Goal: Task Accomplishment & Management: Complete application form

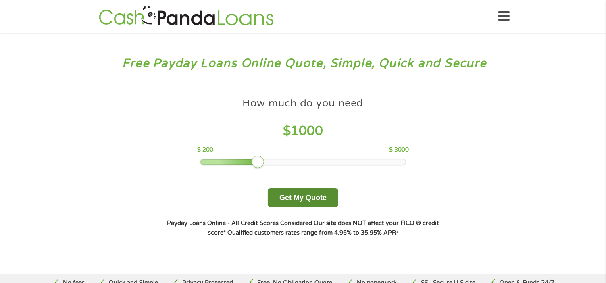
click at [277, 202] on button "Get My Quote" at bounding box center [303, 197] width 71 height 19
click at [308, 200] on button "Get My Quote" at bounding box center [303, 197] width 71 height 19
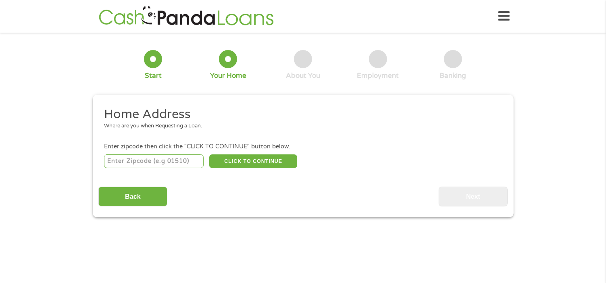
click at [178, 167] on input "number" at bounding box center [154, 161] width 100 height 14
type input "45690"
click at [235, 163] on button "CLICK TO CONTINUE" at bounding box center [253, 161] width 88 height 14
type input "45690"
type input "Waverly"
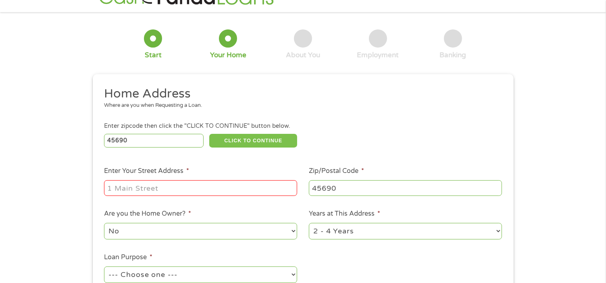
scroll to position [40, 0]
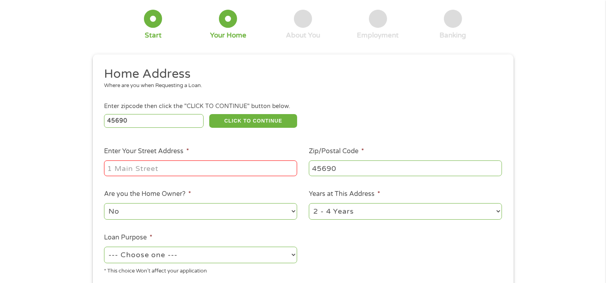
click at [182, 171] on input "Enter Your Street Address *" at bounding box center [200, 168] width 193 height 15
type input "[STREET_ADDRESS][PERSON_NAME]"
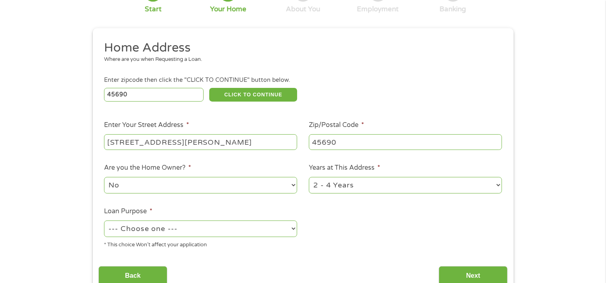
scroll to position [81, 0]
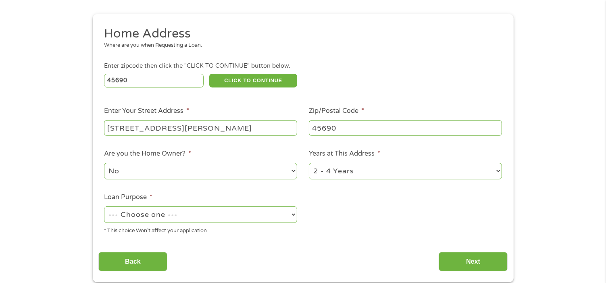
click at [330, 171] on select "1 Year or less 1 - 2 Years 2 - 4 Years Over 4 Years" at bounding box center [405, 171] width 193 height 17
select select "60months"
click at [309, 164] on select "1 Year or less 1 - 2 Years 2 - 4 Years Over 4 Years" at bounding box center [405, 171] width 193 height 17
click at [195, 170] on select "No Yes" at bounding box center [200, 171] width 193 height 17
select select "yes"
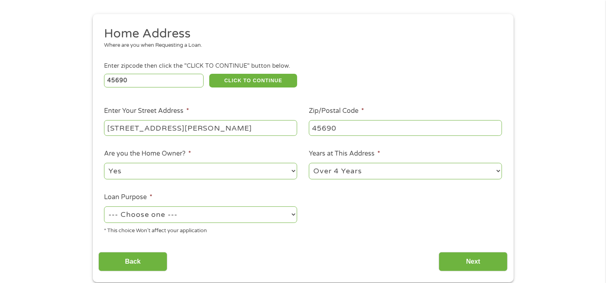
click at [104, 164] on select "No Yes" at bounding box center [200, 171] width 193 height 17
click at [182, 215] on select "--- Choose one --- Pay Bills Debt Consolidation Home Improvement Major Purchase…" at bounding box center [200, 215] width 193 height 17
select select "other"
click at [104, 207] on select "--- Choose one --- Pay Bills Debt Consolidation Home Improvement Major Purchase…" at bounding box center [200, 215] width 193 height 17
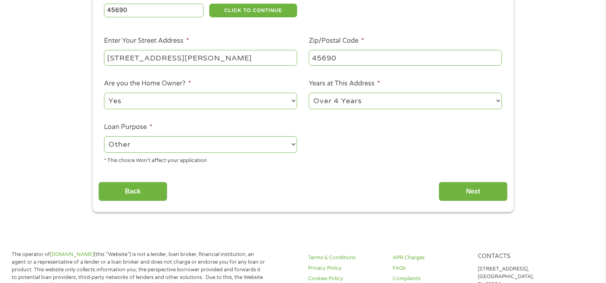
scroll to position [202, 0]
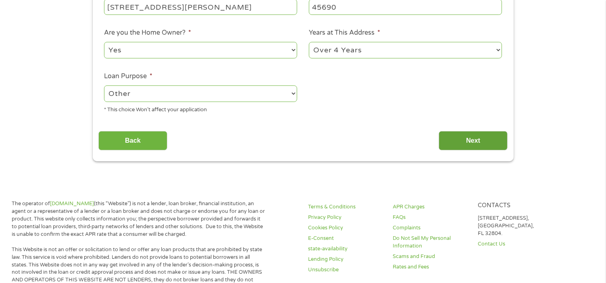
click at [455, 138] on input "Next" at bounding box center [473, 141] width 69 height 20
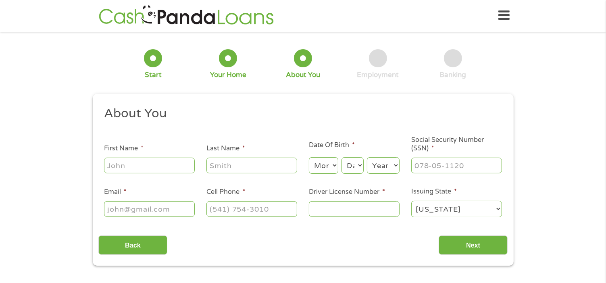
scroll to position [0, 0]
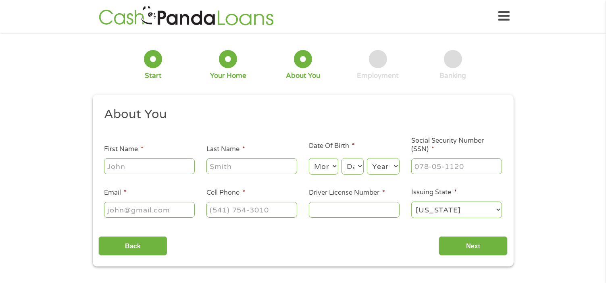
click at [151, 165] on input "First Name *" at bounding box center [149, 166] width 91 height 15
type input "Elizabeth"
click at [220, 163] on input "Last Name *" at bounding box center [252, 166] width 91 height 15
type input "Ward"
click at [331, 167] on select "Month 1 2 3 4 5 6 7 8 9 10 11 12" at bounding box center [323, 166] width 29 height 17
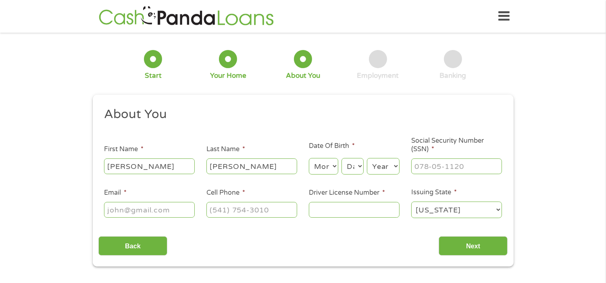
select select "1"
click at [309, 159] on select "Month 1 2 3 4 5 6 7 8 9 10 11 12" at bounding box center [323, 166] width 29 height 17
drag, startPoint x: 366, startPoint y: 169, endPoint x: 361, endPoint y: 169, distance: 4.9
click at [366, 169] on div "Month Month 1 2 3 4 5 6 7 8 9 10 11 12 Day Day 1 2 3 4 5 6 7 8 9 10 11 12 13 14…" at bounding box center [354, 165] width 91 height 22
click at [359, 168] on select "Day 1 2 3 4 5 6 7 8 9 10 11 12 13 14 15 16 17 18 19 20 21 22 23 24 25 26 27 28 …" at bounding box center [353, 166] width 22 height 17
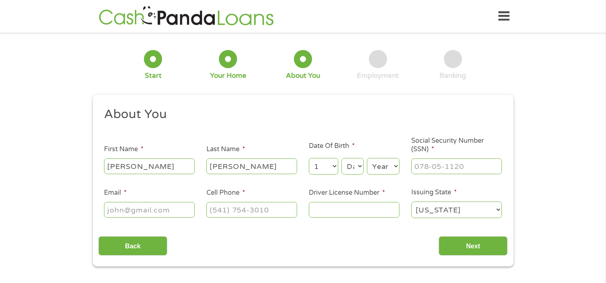
select select "14"
click at [342, 159] on select "Day 1 2 3 4 5 6 7 8 9 10 11 12 13 14 15 16 17 18 19 20 21 22 23 24 25 26 27 28 …" at bounding box center [353, 166] width 22 height 17
click at [397, 170] on select "Year 2007 2006 2005 2004 2003 2002 2001 2000 1999 1998 1997 1996 1995 1994 1993…" at bounding box center [383, 166] width 33 height 17
select select "1974"
click at [367, 159] on select "Year 2007 2006 2005 2004 2003 2002 2001 2000 1999 1998 1997 1996 1995 1994 1993…" at bounding box center [383, 166] width 33 height 17
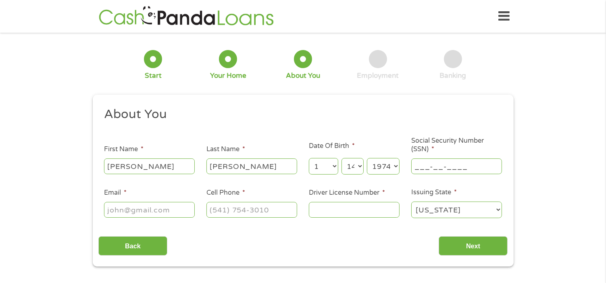
click at [436, 167] on input "___-__-____" at bounding box center [456, 166] width 91 height 15
click at [415, 168] on input "___-__-____" at bounding box center [456, 166] width 91 height 15
type input "293-78-3354"
click at [149, 210] on input "Email *" at bounding box center [149, 209] width 91 height 15
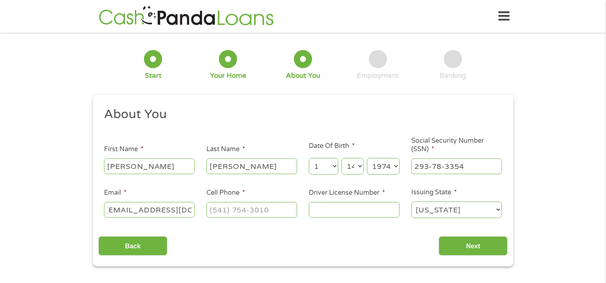
type input "eaward27@yahoo.com"
click at [226, 210] on input "(___) ___-____" at bounding box center [252, 209] width 91 height 15
type input "(740) 708-2613"
click at [342, 212] on input "Driver License Number *" at bounding box center [354, 209] width 91 height 15
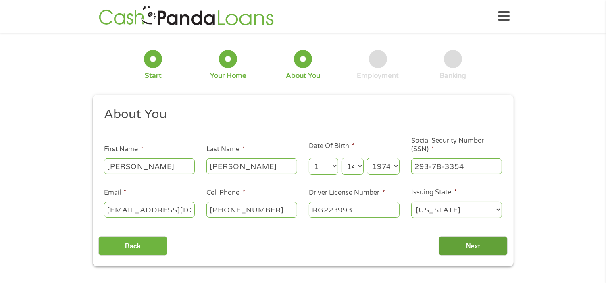
type input "RG223993"
click at [445, 243] on input "Next" at bounding box center [473, 246] width 69 height 20
click at [470, 246] on input "Next" at bounding box center [473, 246] width 69 height 20
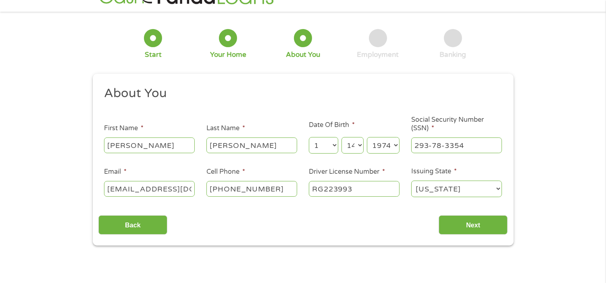
scroll to position [40, 0]
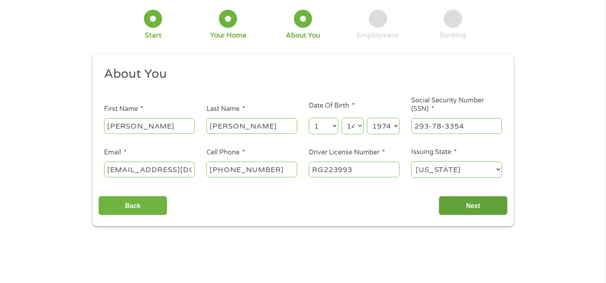
click at [478, 206] on input "Next" at bounding box center [473, 206] width 69 height 20
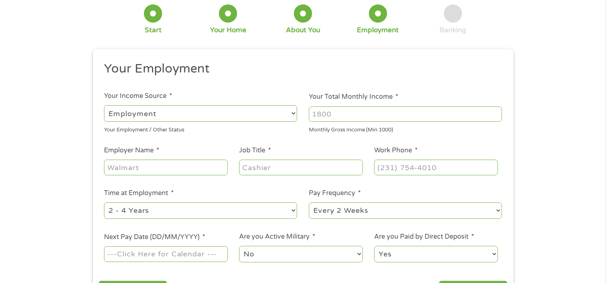
scroll to position [0, 0]
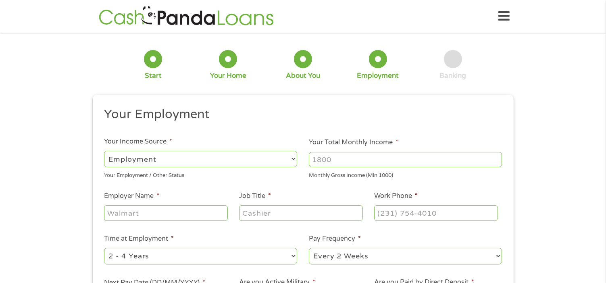
drag, startPoint x: 339, startPoint y: 163, endPoint x: 349, endPoint y: 163, distance: 9.7
click at [341, 162] on input "Your Total Monthly Income *" at bounding box center [405, 159] width 193 height 15
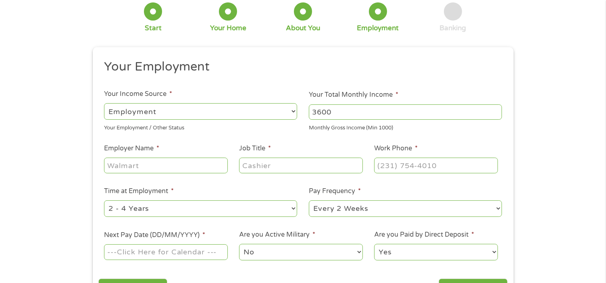
scroll to position [81, 0]
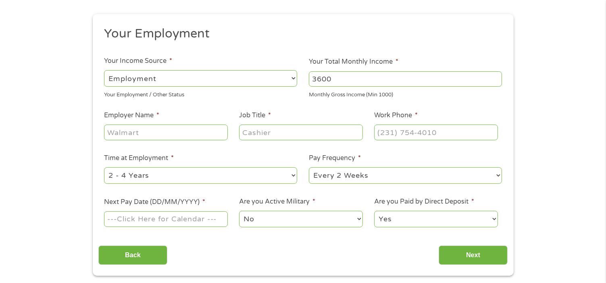
type input "3600"
click at [173, 138] on input "Employer Name *" at bounding box center [165, 132] width 123 height 15
type input "Scioto Paint Valley mental health"
drag, startPoint x: 273, startPoint y: 138, endPoint x: 286, endPoint y: 135, distance: 12.6
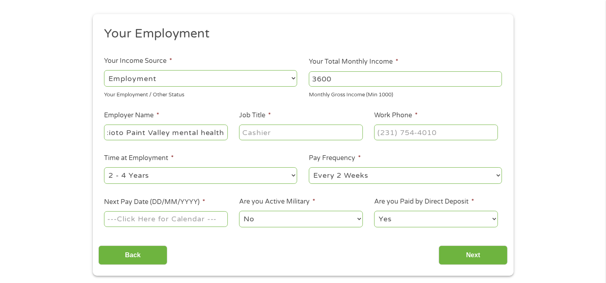
click at [277, 136] on input "Job Title *" at bounding box center [300, 132] width 123 height 15
type input "counselor"
click at [390, 136] on input "(___) ___-____" at bounding box center [435, 132] width 123 height 15
type input "(740) 708-2613"
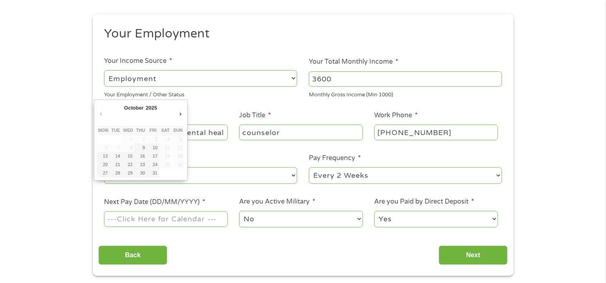
click at [171, 218] on input "Next Pay Date (DD/MM/YYYY) *" at bounding box center [165, 218] width 123 height 15
type input "10/10/2025"
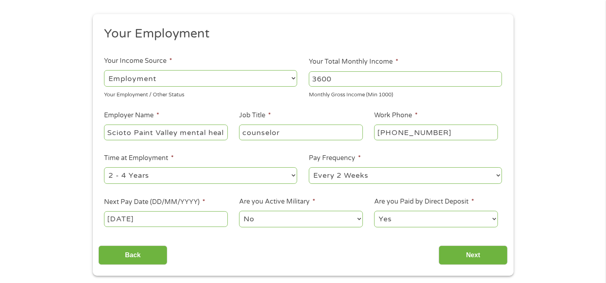
click at [289, 214] on select "No Yes" at bounding box center [300, 219] width 123 height 17
click at [392, 225] on select "Yes No" at bounding box center [435, 219] width 123 height 17
click at [374, 211] on select "Yes No" at bounding box center [435, 219] width 123 height 17
click at [455, 254] on input "Next" at bounding box center [473, 256] width 69 height 20
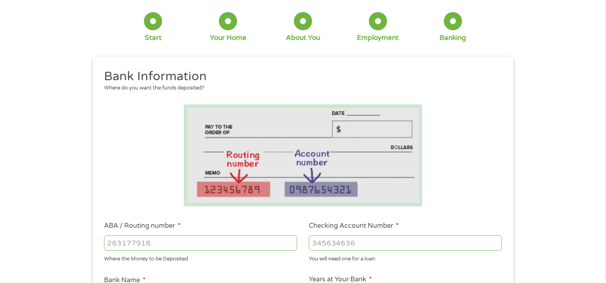
scroll to position [121, 0]
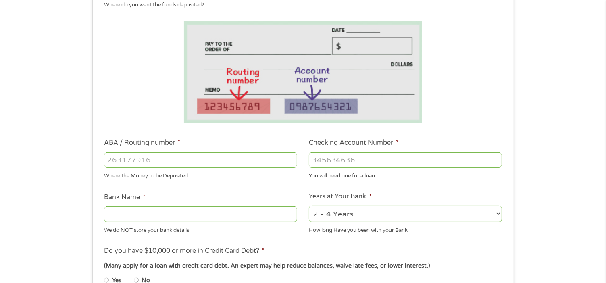
click at [150, 167] on input "ABA / Routing number *" at bounding box center [200, 159] width 193 height 15
type input "044204370"
type input "OHIO VALLEY BANK CO"
type input "044204370"
click at [338, 159] on input "Checking Account Number *" at bounding box center [405, 159] width 193 height 15
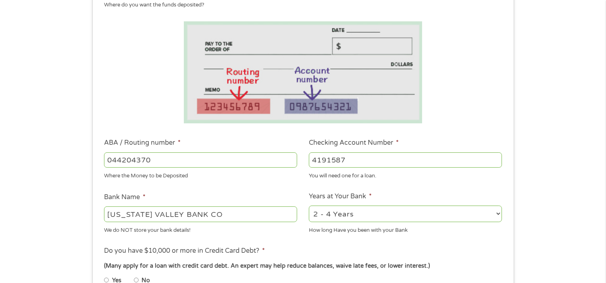
scroll to position [282, 0]
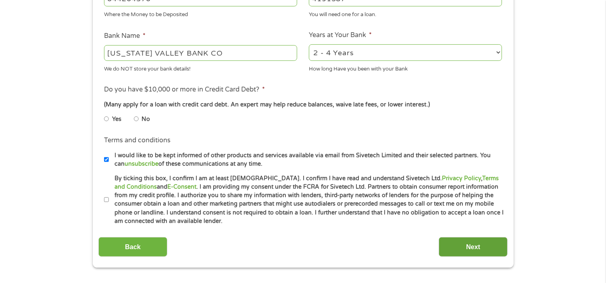
type input "4191587"
click at [450, 241] on input "Next" at bounding box center [473, 247] width 69 height 20
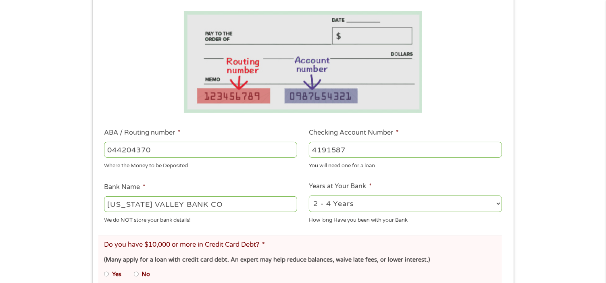
scroll to position [242, 0]
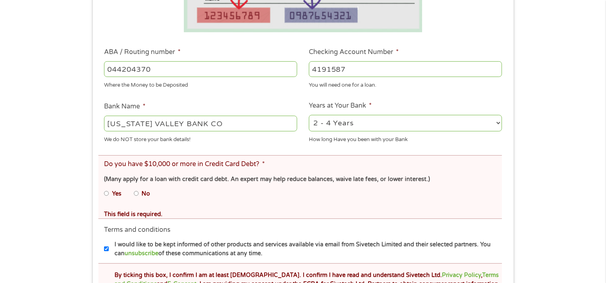
click at [137, 195] on input "No" at bounding box center [136, 193] width 5 height 13
radio input "true"
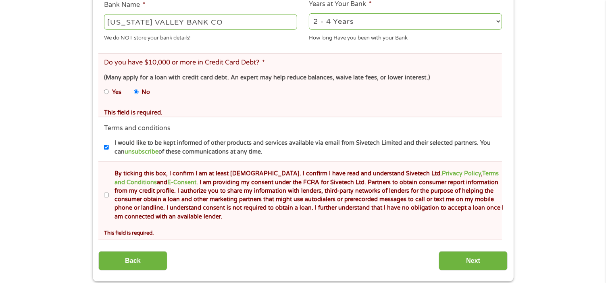
scroll to position [403, 0]
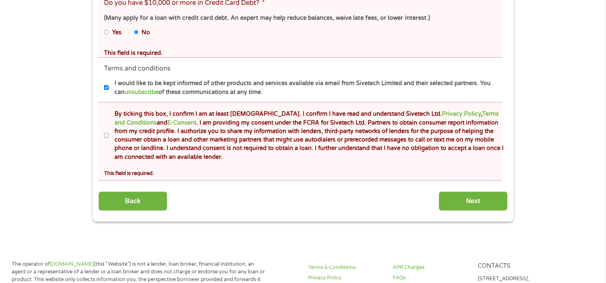
click at [109, 134] on label "By ticking this box, I confirm I am at least 18 years old. I confirm I have rea…" at bounding box center [307, 136] width 396 height 52
click at [109, 134] on input "By ticking this box, I confirm I am at least 18 years old. I confirm I have rea…" at bounding box center [106, 135] width 5 height 13
checkbox input "true"
click at [472, 199] on input "Next" at bounding box center [473, 202] width 69 height 20
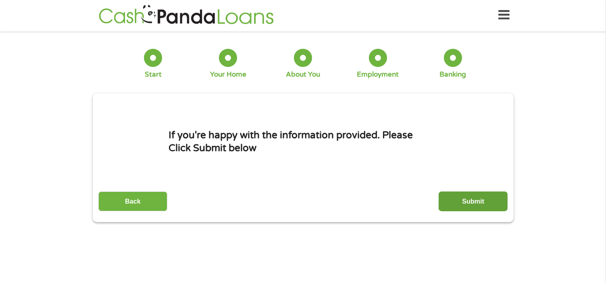
scroll to position [0, 0]
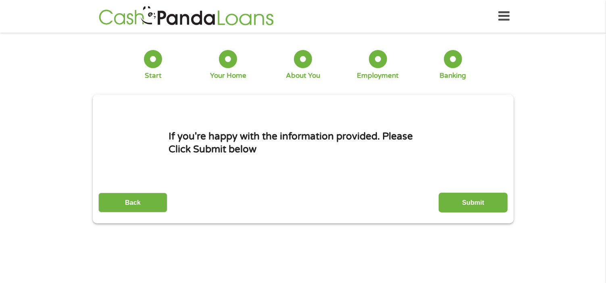
click at [485, 200] on input "Submit" at bounding box center [473, 203] width 69 height 20
